Goal: Information Seeking & Learning: Learn about a topic

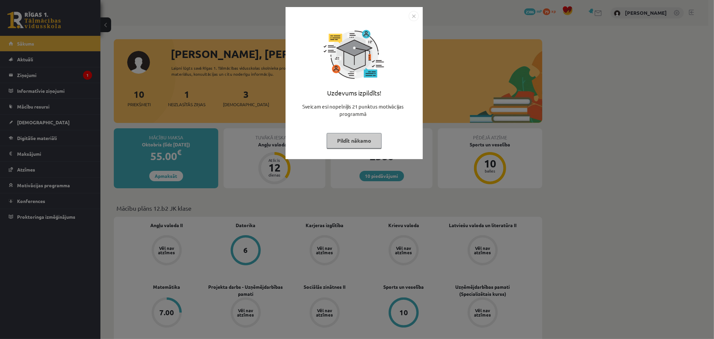
click at [416, 14] on img "Close" at bounding box center [414, 16] width 10 height 10
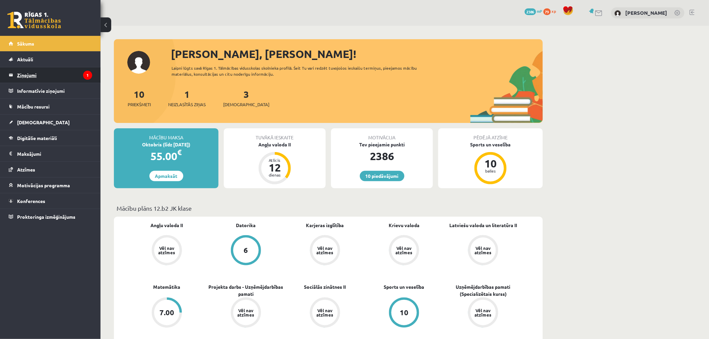
click at [85, 74] on icon "1" at bounding box center [87, 75] width 9 height 9
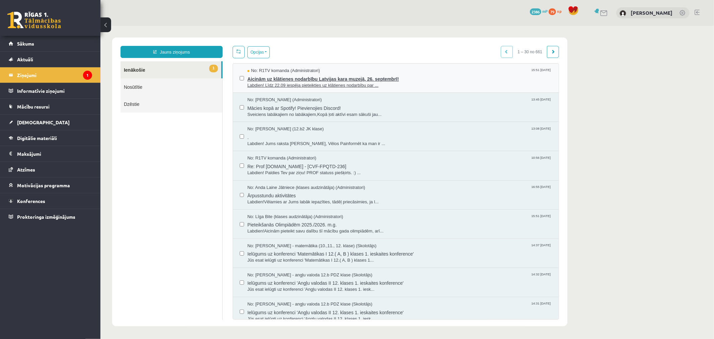
click at [387, 75] on span "Aicinām uz klātienes nodarbību Latvijas kara muzejā, 26. septembrī!" at bounding box center [399, 78] width 305 height 8
